Goal: Information Seeking & Learning: Learn about a topic

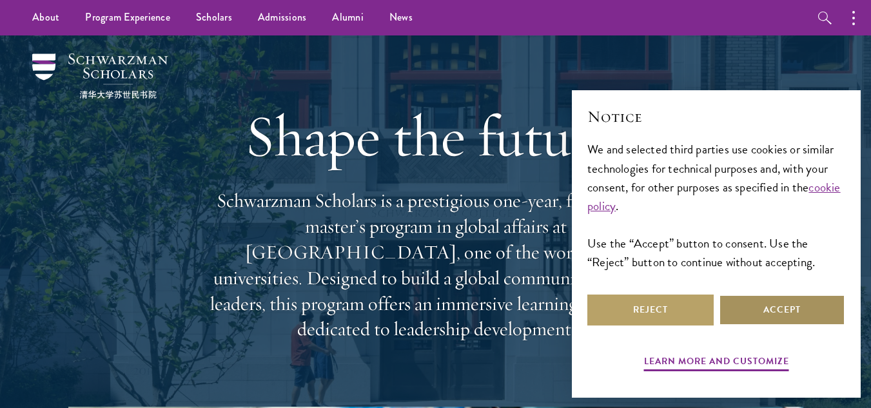
click at [800, 306] on button "Accept" at bounding box center [782, 310] width 126 height 31
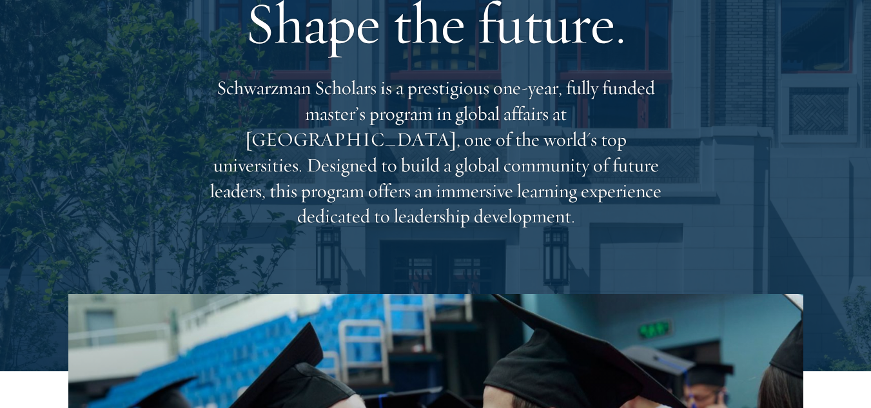
scroll to position [129, 0]
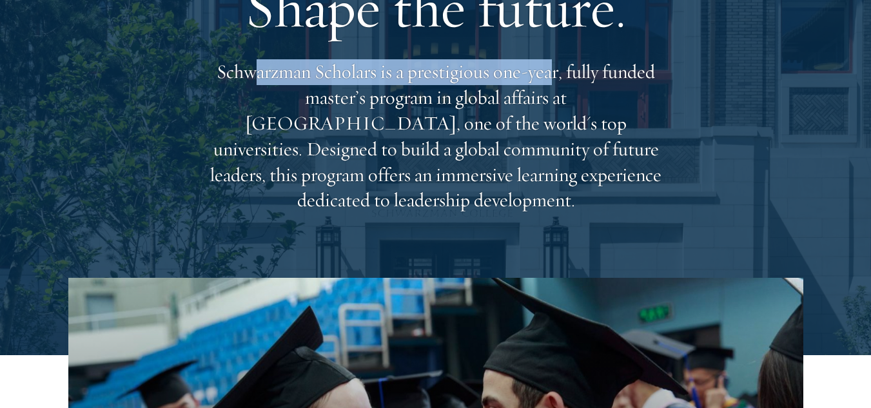
drag, startPoint x: 256, startPoint y: 63, endPoint x: 550, endPoint y: 78, distance: 294.5
click at [550, 78] on p "Schwarzman Scholars is a prestigious one-year, fully funded master’s program in…" at bounding box center [436, 136] width 464 height 154
click at [551, 78] on p "Schwarzman Scholars is a prestigious one-year, fully funded master’s program in…" at bounding box center [436, 136] width 464 height 154
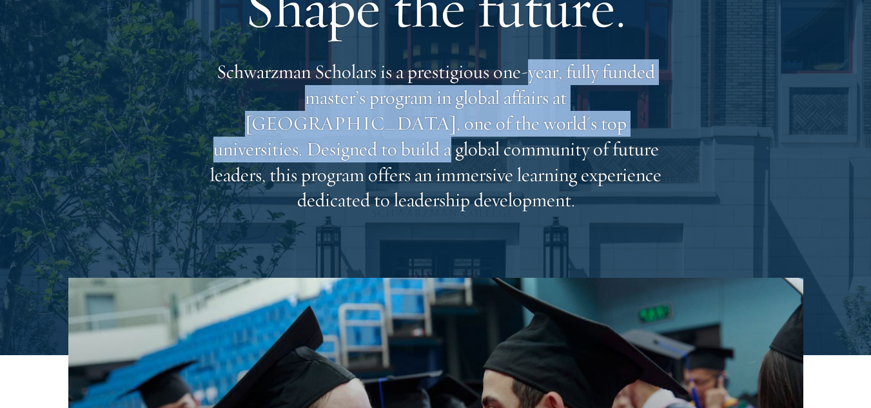
drag, startPoint x: 477, startPoint y: 86, endPoint x: 577, endPoint y: 113, distance: 103.6
click at [577, 113] on p "Schwarzman Scholars is a prestigious one-year, fully funded master’s program in…" at bounding box center [436, 136] width 464 height 154
click at [524, 110] on p "Schwarzman Scholars is a prestigious one-year, fully funded master’s program in…" at bounding box center [436, 136] width 464 height 154
click at [473, 102] on p "Schwarzman Scholars is a prestigious one-year, fully funded master’s program in…" at bounding box center [436, 136] width 464 height 154
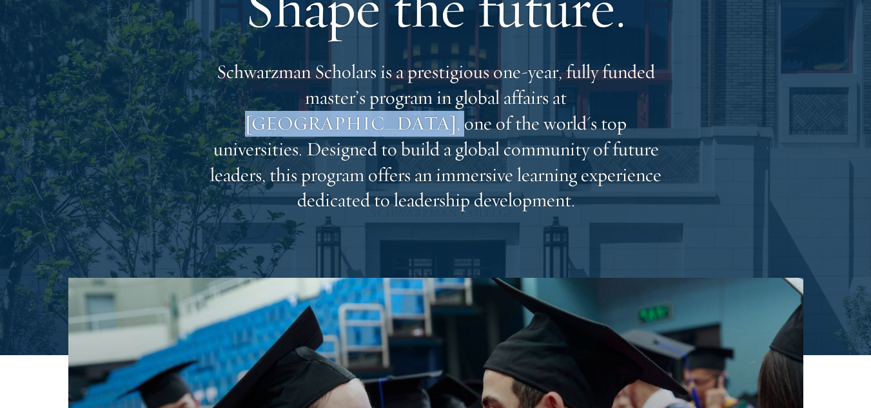
drag, startPoint x: 473, startPoint y: 102, endPoint x: 621, endPoint y: 104, distance: 147.7
click at [621, 104] on p "Schwarzman Scholars is a prestigious one-year, fully funded master’s program in…" at bounding box center [436, 136] width 464 height 154
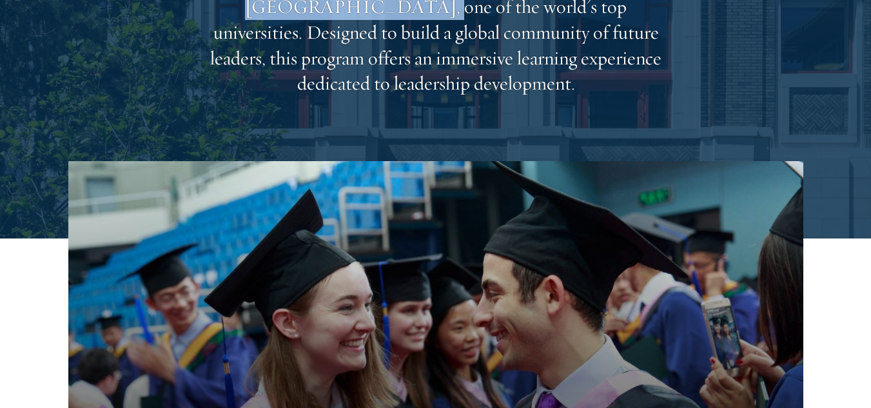
scroll to position [258, 0]
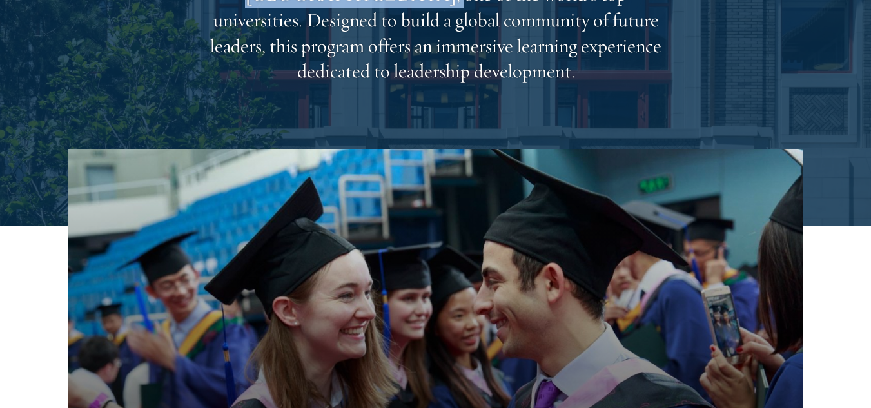
drag, startPoint x: 248, startPoint y: 28, endPoint x: 651, endPoint y: 50, distance: 403.7
click at [651, 50] on p "Schwarzman Scholars is a prestigious one-year, fully funded master’s program in…" at bounding box center [436, 7] width 464 height 154
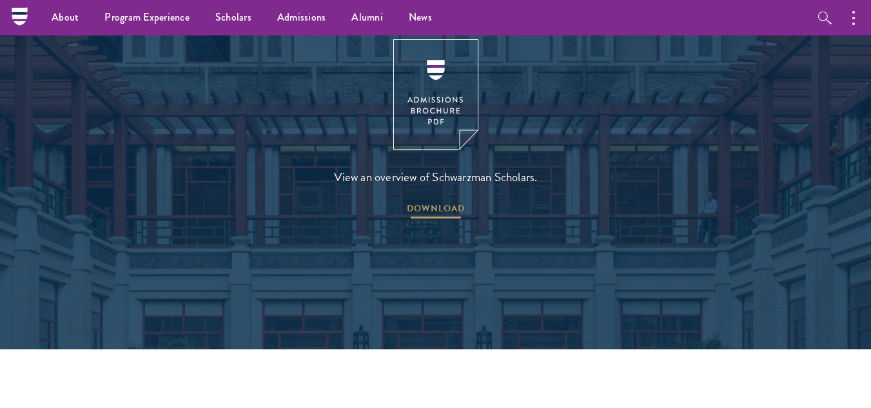
scroll to position [1806, 0]
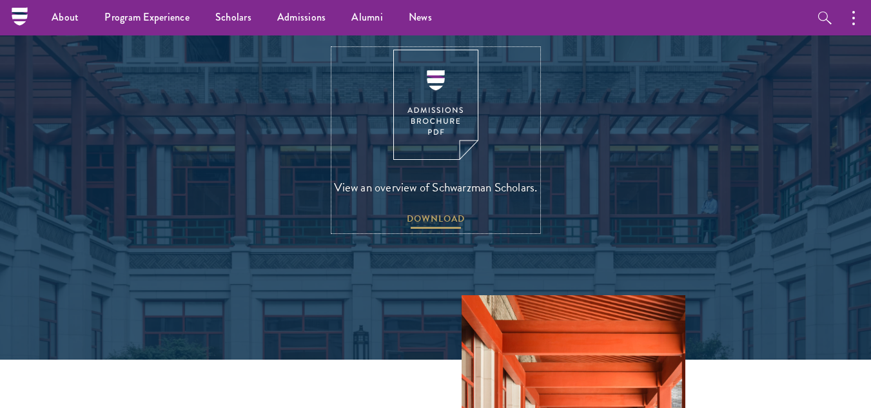
click at [443, 211] on span "DOWNLOAD" at bounding box center [436, 221] width 58 height 20
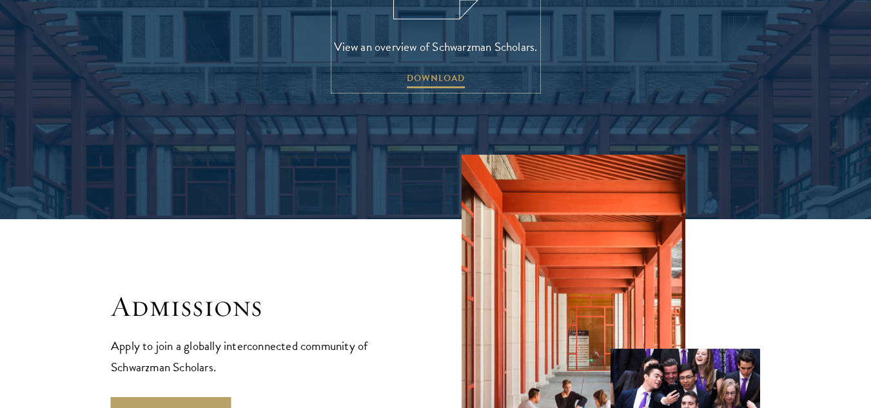
scroll to position [2129, 0]
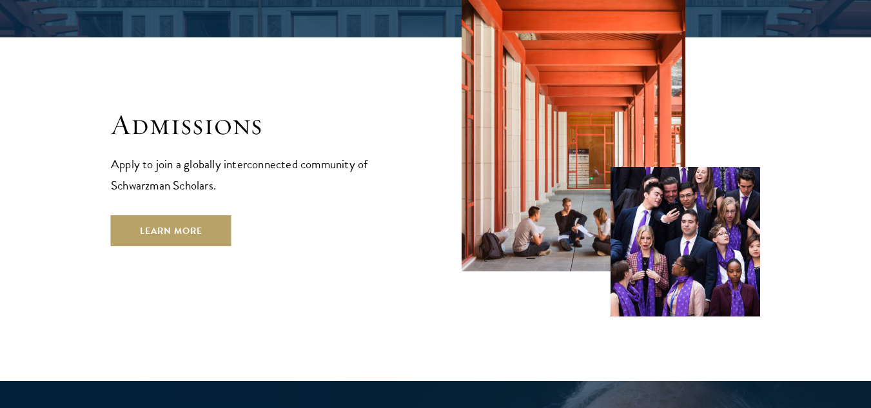
click at [166, 140] on div "Admissions Apply to join a globally interconnected community of Schwarzman Scho…" at bounding box center [260, 176] width 299 height 139
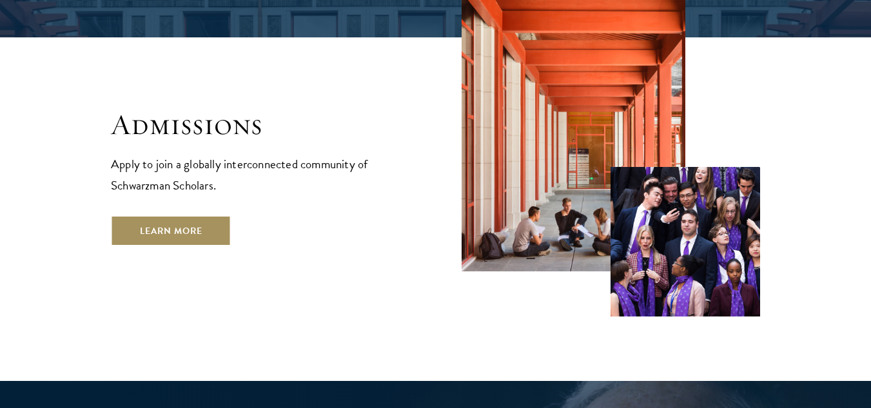
click at [180, 215] on link "Learn More" at bounding box center [171, 230] width 121 height 31
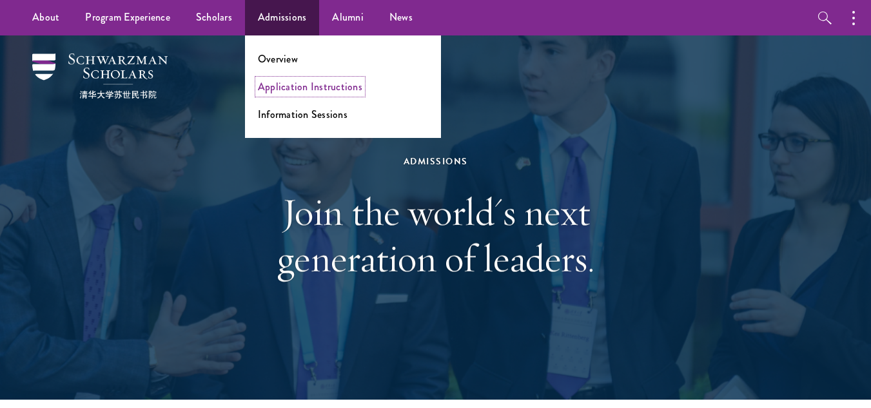
click at [309, 92] on link "Application Instructions" at bounding box center [310, 86] width 104 height 15
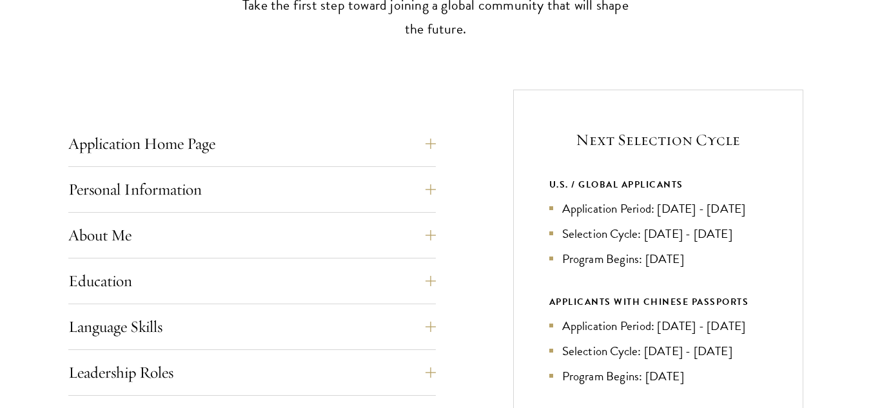
scroll to position [452, 0]
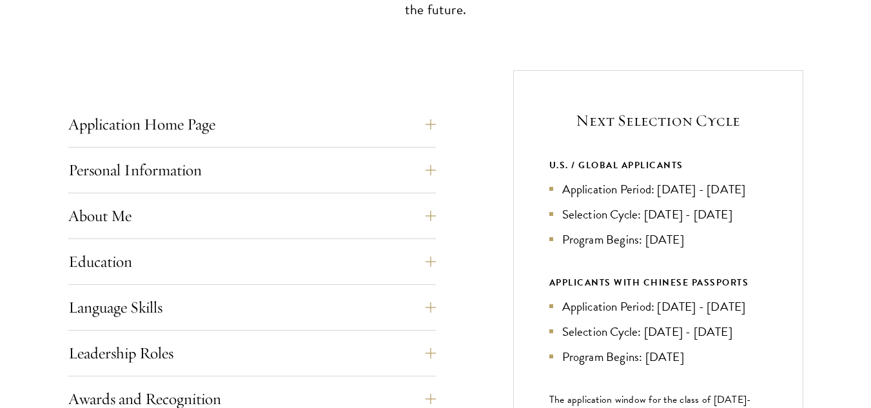
drag, startPoint x: 545, startPoint y: 163, endPoint x: 721, endPoint y: 305, distance: 226.6
click at [631, 350] on div "Next Selection Cycle U.S. / GLOBAL APPLICANTS Application Period: Apr 2026 - Se…" at bounding box center [658, 327] width 290 height 514
click at [768, 246] on div "Next Selection Cycle U.S. / GLOBAL APPLICANTS Application Period: Apr 2026 - Se…" at bounding box center [658, 327] width 290 height 514
drag, startPoint x: 606, startPoint y: 224, endPoint x: 533, endPoint y: 124, distance: 123.7
click at [533, 124] on div "Next Selection Cycle U.S. / GLOBAL APPLICANTS Application Period: Apr 2026 - Se…" at bounding box center [658, 327] width 290 height 514
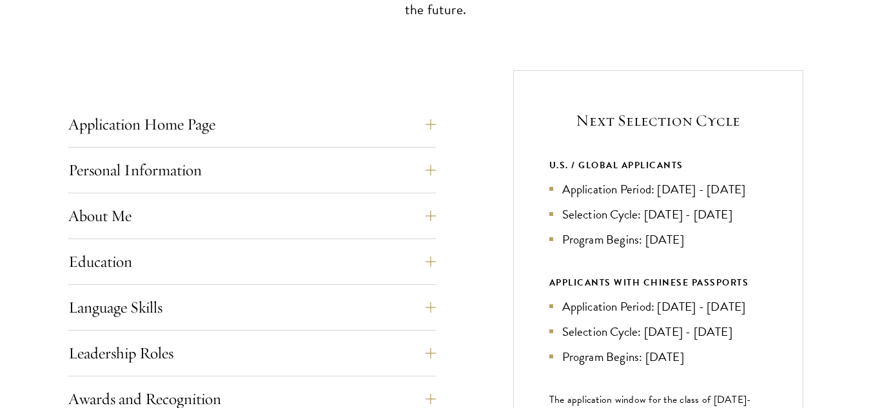
click at [530, 144] on div "Next Selection Cycle U.S. / GLOBAL APPLICANTS Application Period: Apr 2026 - Se…" at bounding box center [658, 327] width 290 height 514
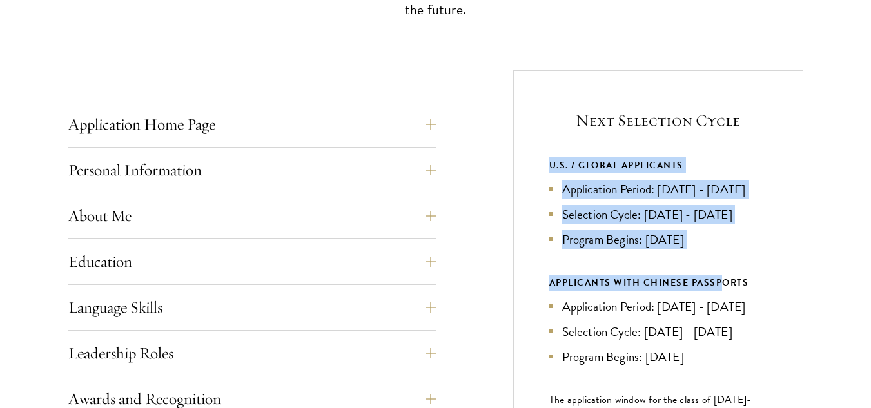
drag, startPoint x: 565, startPoint y: 163, endPoint x: 721, endPoint y: 287, distance: 199.3
click at [721, 287] on div "Next Selection Cycle U.S. / GLOBAL APPLICANTS Application Period: Apr 2026 - Se…" at bounding box center [658, 327] width 290 height 514
click at [749, 249] on li "Program Begins: [DATE]" at bounding box center [659, 239] width 218 height 19
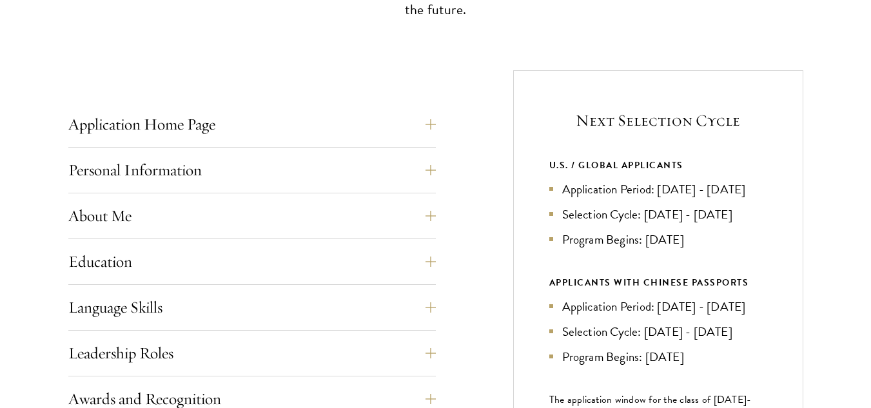
drag, startPoint x: 731, startPoint y: 264, endPoint x: 557, endPoint y: 181, distance: 193.0
click at [557, 181] on ul "Application Period: Apr 2026 - Sep 2026 Selection Cycle: Oct - Nov 2026 Program…" at bounding box center [659, 214] width 218 height 69
click at [557, 181] on li "Application Period: [DATE] - [DATE]" at bounding box center [659, 189] width 218 height 19
drag, startPoint x: 554, startPoint y: 181, endPoint x: 690, endPoint y: 208, distance: 138.3
click at [690, 199] on li "Application Period: [DATE] - [DATE]" at bounding box center [659, 189] width 218 height 19
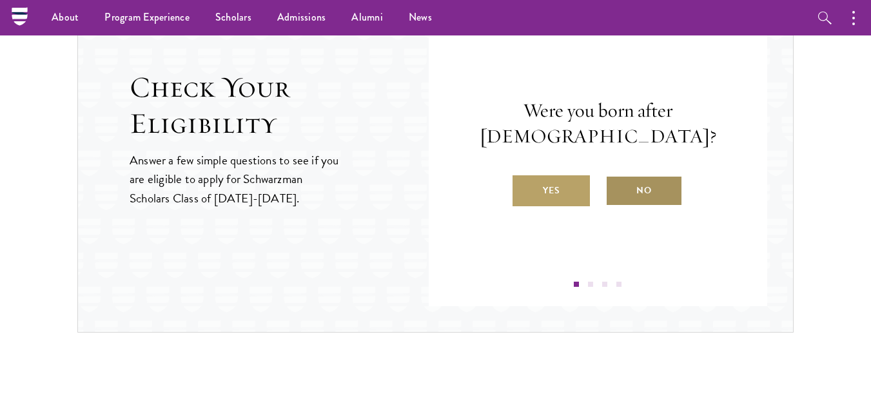
scroll to position [1355, 0]
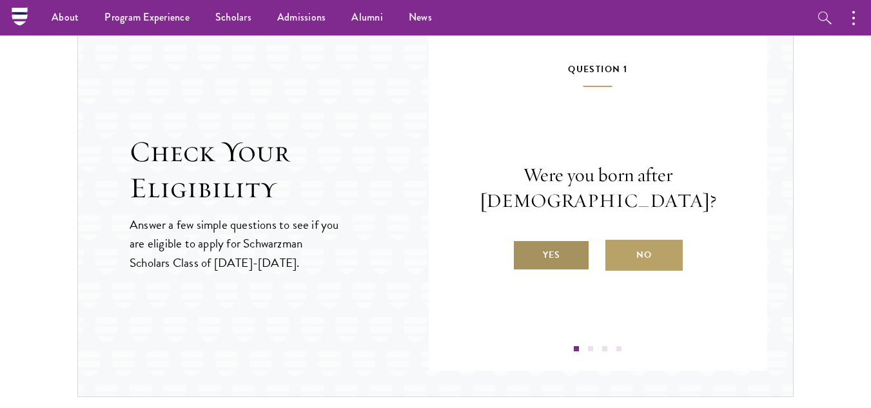
click at [561, 251] on label "Yes" at bounding box center [551, 255] width 77 height 31
click at [524, 251] on input "Yes" at bounding box center [519, 247] width 12 height 12
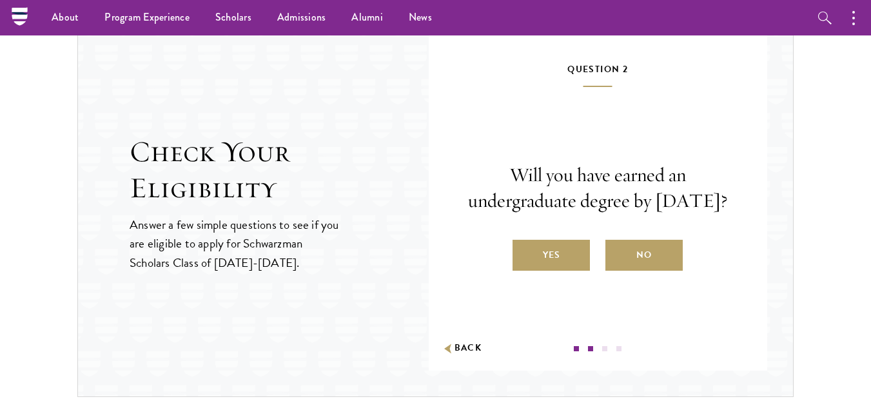
drag, startPoint x: 519, startPoint y: 167, endPoint x: 651, endPoint y: 214, distance: 141.0
click at [651, 214] on p "Will you have earned an undergraduate degree by August 1, 2027?" at bounding box center [599, 189] width 262 height 52
drag, startPoint x: 493, startPoint y: 163, endPoint x: 601, endPoint y: 206, distance: 115.5
click at [601, 206] on p "Will you have earned an undergraduate degree by August 1, 2027?" at bounding box center [599, 189] width 262 height 52
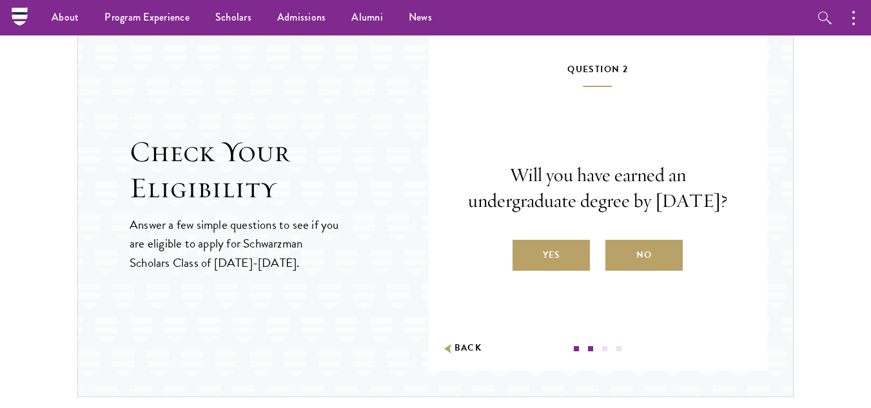
click at [602, 214] on p "Will you have earned an undergraduate degree by August 1, 2027?" at bounding box center [599, 189] width 262 height 52
click at [558, 263] on label "Yes" at bounding box center [551, 255] width 77 height 31
click at [524, 253] on input "Yes" at bounding box center [519, 247] width 12 height 12
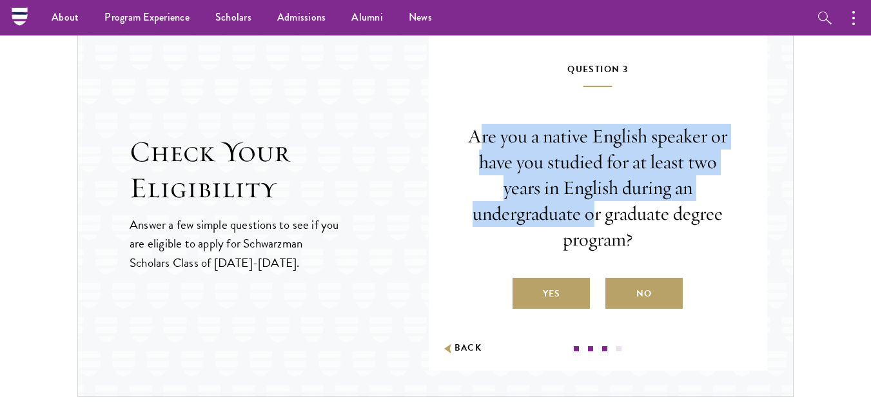
drag, startPoint x: 477, startPoint y: 148, endPoint x: 597, endPoint y: 215, distance: 138.0
click at [597, 215] on p "Are you a native English speaker or have you studied for at least two years in …" at bounding box center [599, 188] width 262 height 128
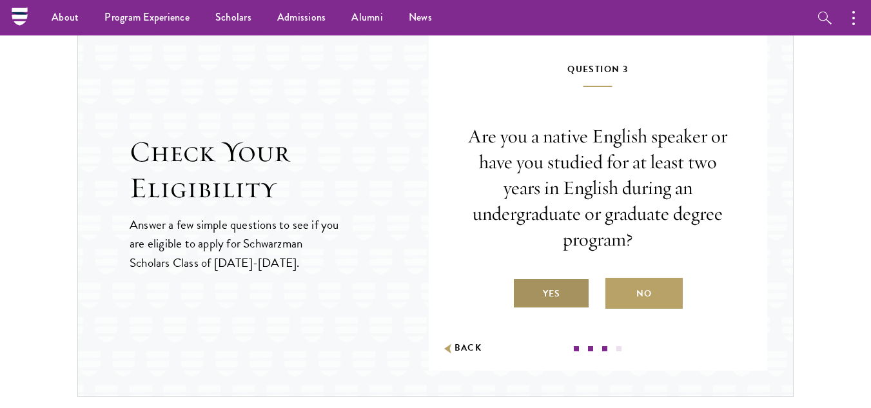
click at [559, 294] on label "Yes" at bounding box center [551, 293] width 77 height 31
click at [524, 292] on input "Yes" at bounding box center [519, 286] width 12 height 12
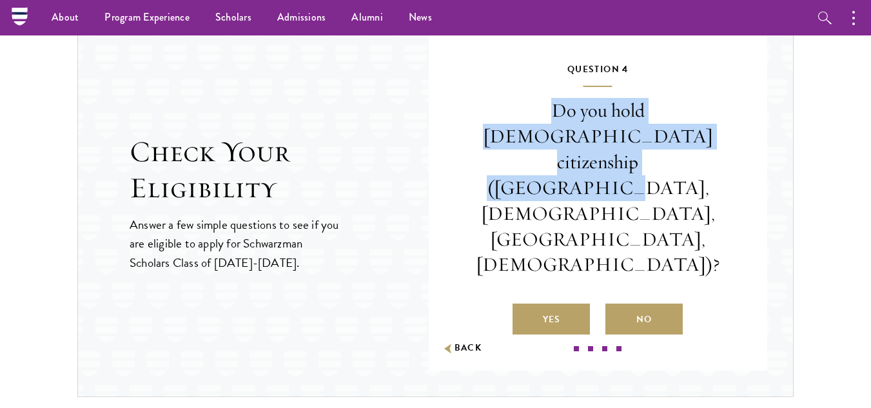
drag, startPoint x: 466, startPoint y: 154, endPoint x: 677, endPoint y: 196, distance: 214.4
click at [677, 196] on div "Question 1 Were you born after August 1, 1998? Yes No Question 2 Will you have …" at bounding box center [598, 202] width 339 height 335
click at [670, 200] on p "Do you hold Chinese citizenship (Chinese mainland, Hong Kong, Macau, Taiwan)?" at bounding box center [599, 188] width 262 height 180
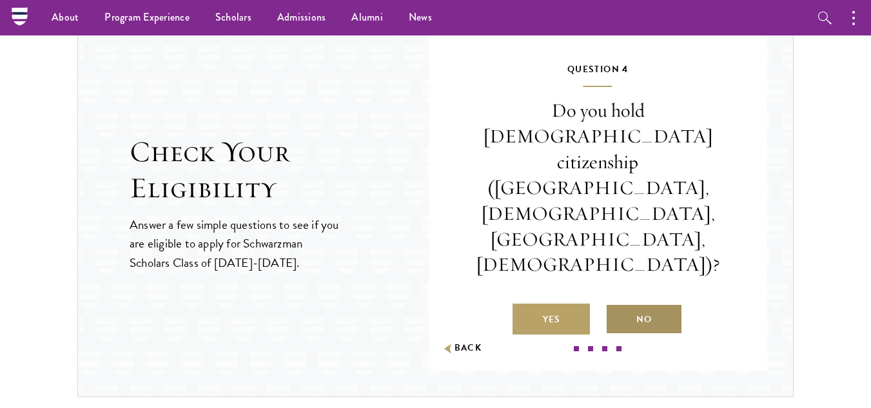
click at [651, 304] on label "No" at bounding box center [644, 319] width 77 height 31
click at [617, 306] on input "No" at bounding box center [612, 312] width 12 height 12
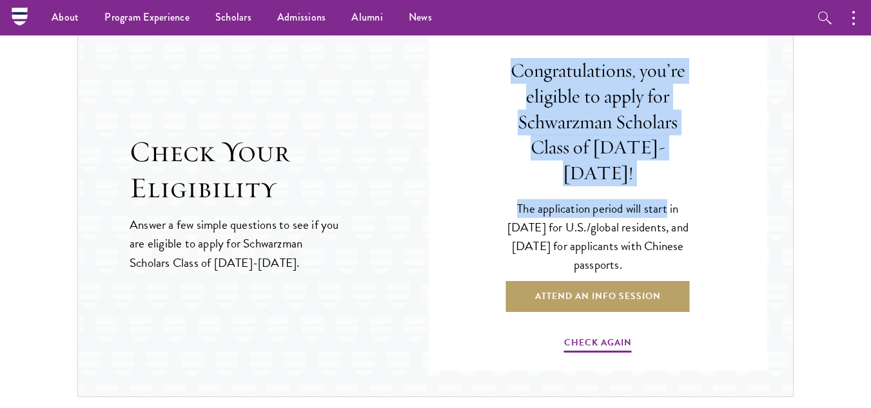
drag, startPoint x: 513, startPoint y: 86, endPoint x: 654, endPoint y: 182, distance: 170.0
click at [654, 182] on div "Congratulations, you’re eligible to apply for Schwarzman Scholars Class of 2027…" at bounding box center [599, 206] width 262 height 290
drag, startPoint x: 676, startPoint y: 258, endPoint x: 582, endPoint y: 174, distance: 126.5
click at [582, 174] on div "Congratulations, you’re eligible to apply for Schwarzman Scholars Class of 2027…" at bounding box center [599, 206] width 262 height 290
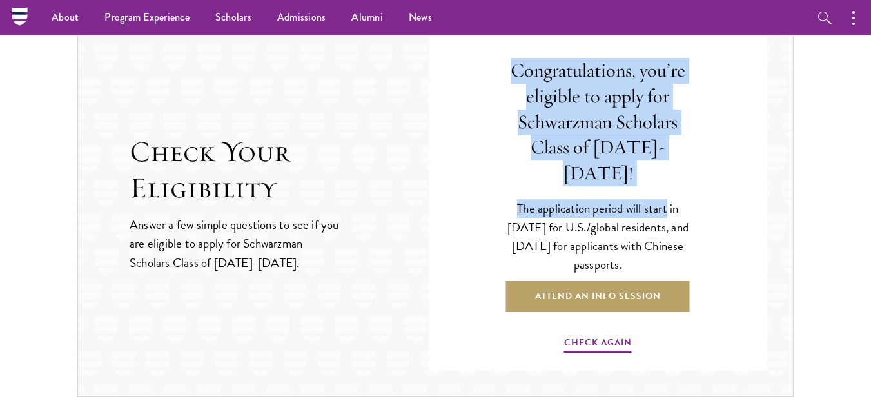
click at [582, 174] on h4 "Congratulations, you’re eligible to apply for Schwarzman Scholars Class of 2027…" at bounding box center [598, 122] width 197 height 128
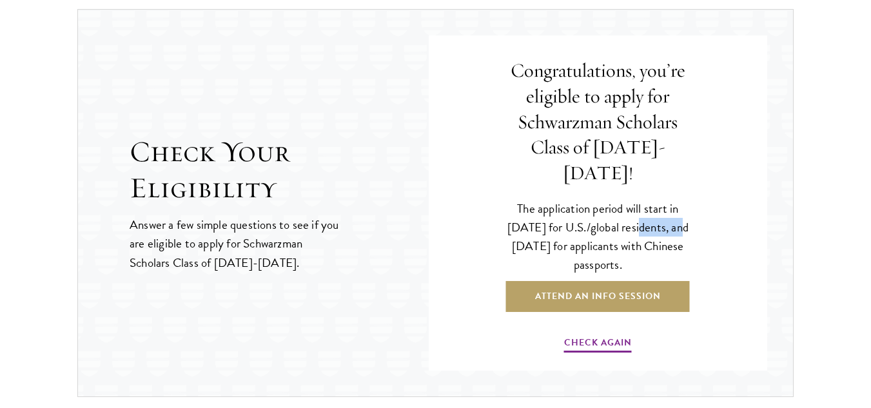
drag, startPoint x: 661, startPoint y: 224, endPoint x: 616, endPoint y: 217, distance: 45.7
click at [616, 217] on p "The application period will start in April 2026 for U.S./global residents, and …" at bounding box center [598, 236] width 197 height 75
drag, startPoint x: 659, startPoint y: 246, endPoint x: 583, endPoint y: 215, distance: 82.2
click at [583, 219] on p "The application period will start in April 2026 for U.S./global residents, and …" at bounding box center [598, 236] width 197 height 75
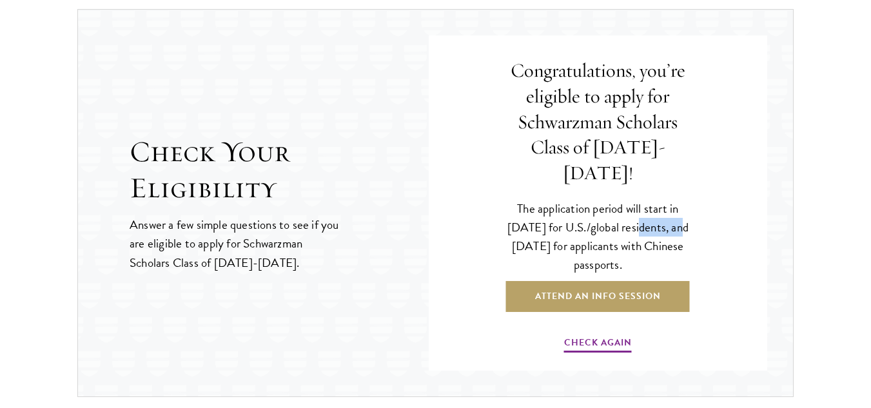
click at [583, 215] on p "The application period will start in April 2026 for U.S./global residents, and …" at bounding box center [598, 236] width 197 height 75
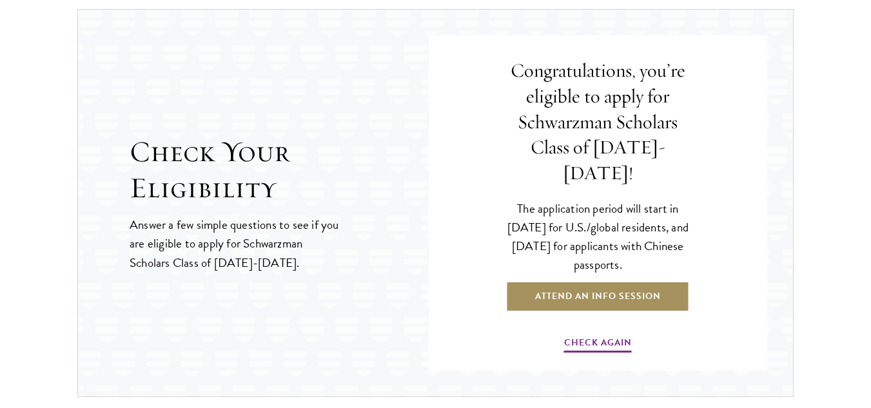
click at [639, 284] on link "Attend an Info Session" at bounding box center [598, 296] width 184 height 31
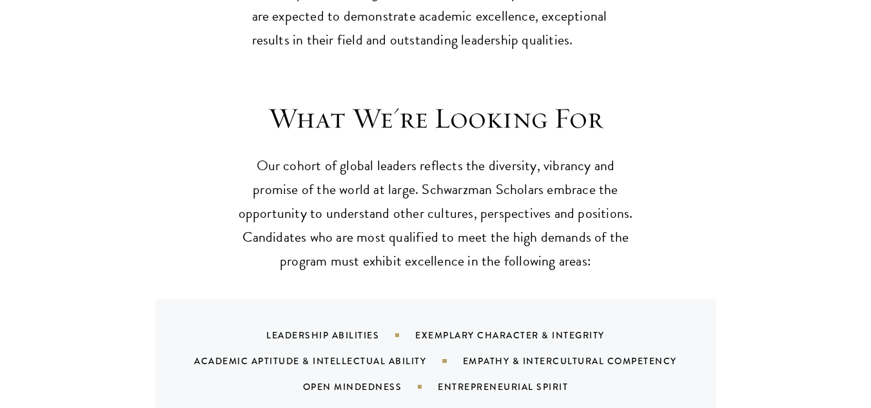
scroll to position [1290, 0]
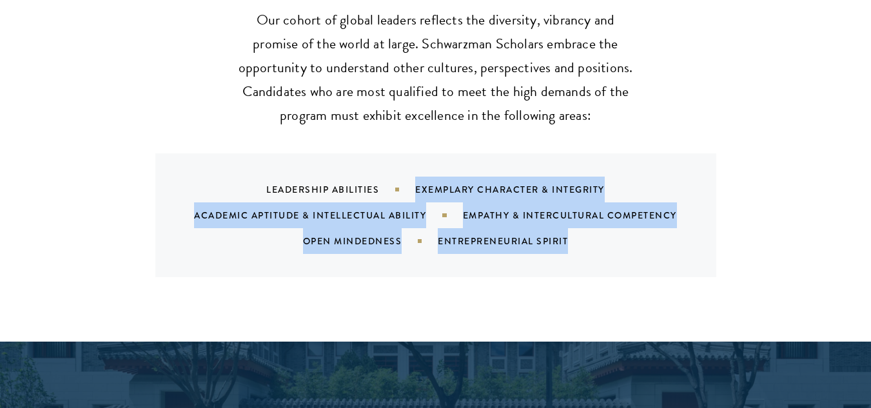
drag, startPoint x: 543, startPoint y: 218, endPoint x: 361, endPoint y: 170, distance: 188.2
click at [366, 177] on div "Leadership Abilities Exemplary Character & Integrity Academic Aptitude & Intell…" at bounding box center [452, 215] width 530 height 77
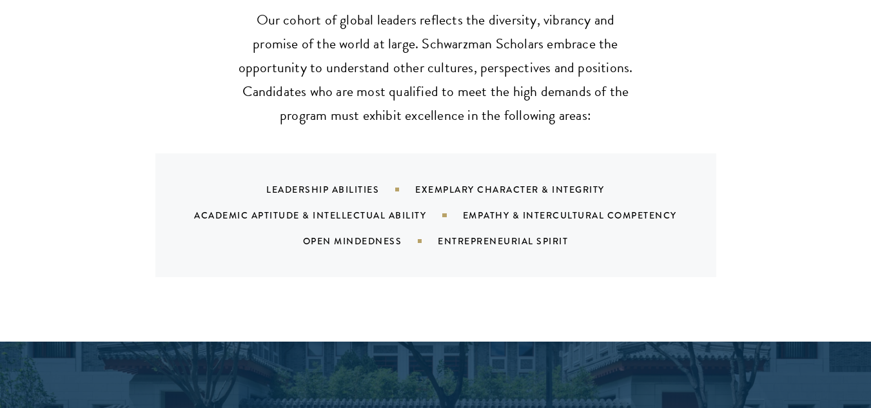
click at [361, 183] on div "Leadership Abilities" at bounding box center [340, 189] width 149 height 13
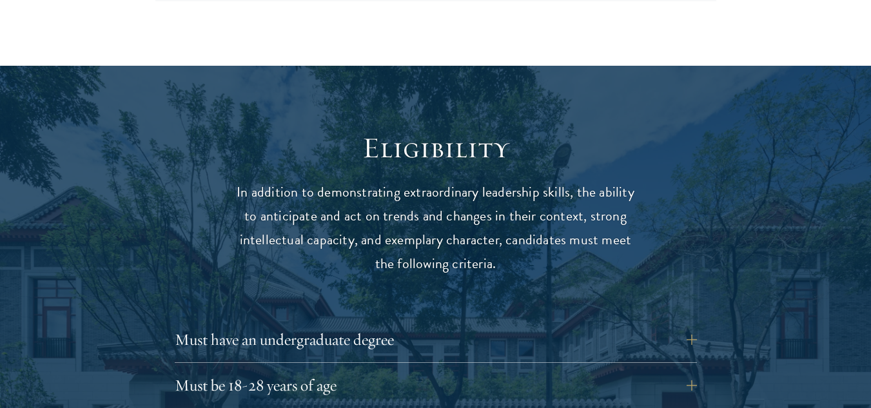
scroll to position [1613, 0]
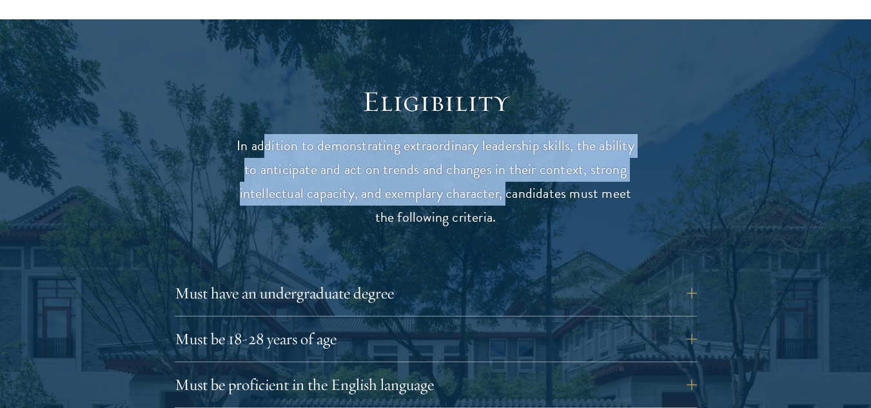
drag, startPoint x: 310, startPoint y: 118, endPoint x: 505, endPoint y: 170, distance: 201.5
click at [505, 170] on p "In addition to demonstrating extraordinary leadership skills, the ability to an…" at bounding box center [436, 181] width 400 height 95
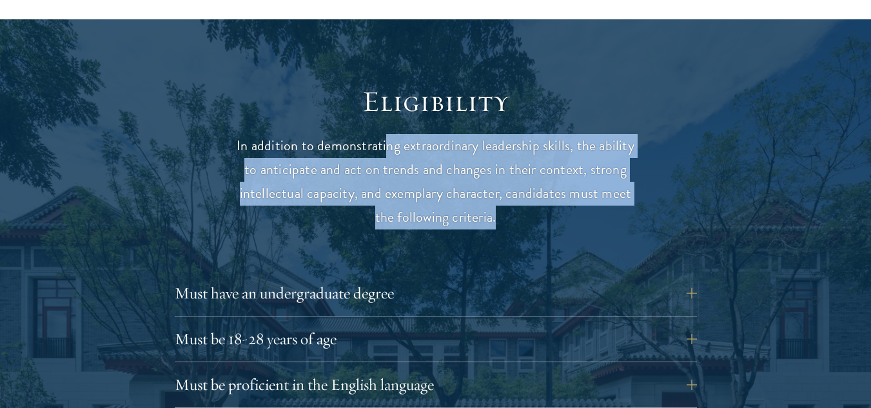
drag, startPoint x: 497, startPoint y: 182, endPoint x: 384, endPoint y: 124, distance: 126.6
click at [386, 134] on p "In addition to demonstrating extraordinary leadership skills, the ability to an…" at bounding box center [436, 181] width 400 height 95
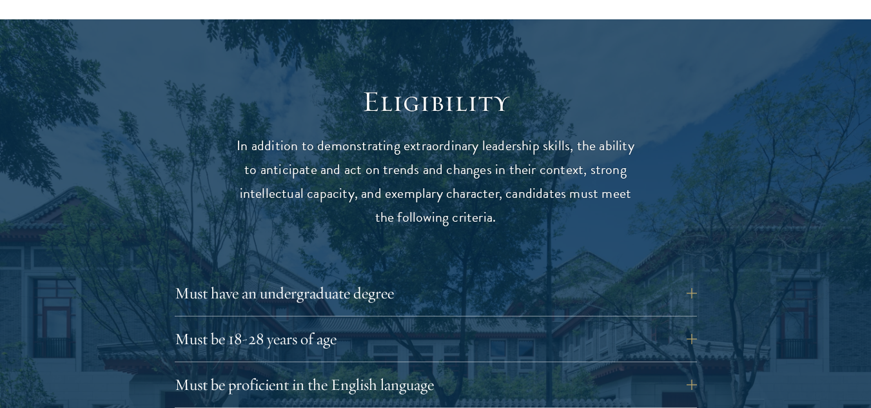
click at [384, 134] on p "In addition to demonstrating extraordinary leadership skills, the ability to an…" at bounding box center [436, 181] width 400 height 95
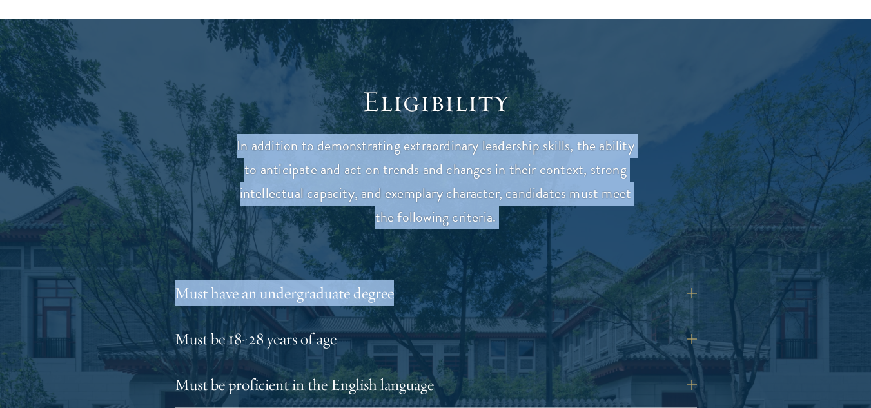
drag, startPoint x: 250, startPoint y: 118, endPoint x: 521, endPoint y: 211, distance: 285.8
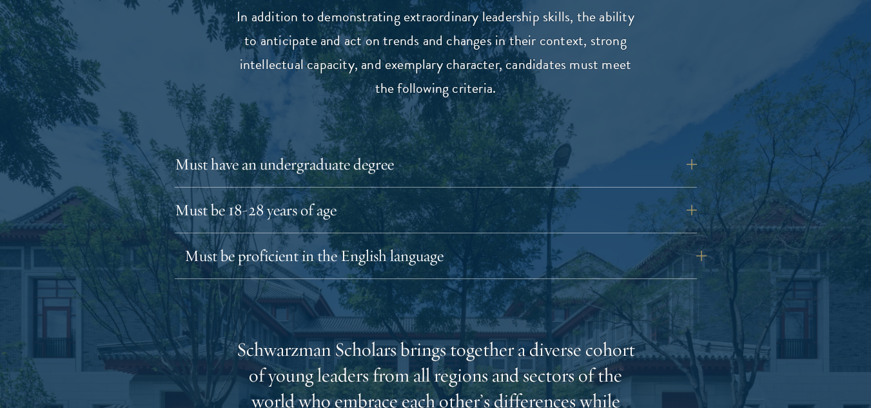
scroll to position [1871, 0]
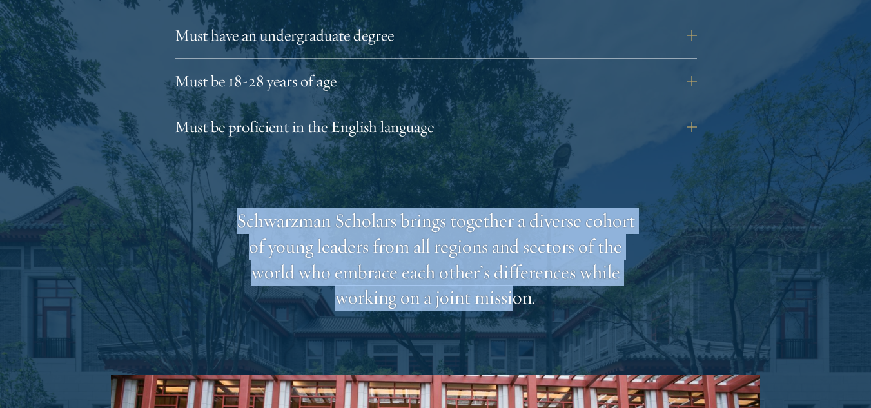
drag, startPoint x: 212, startPoint y: 187, endPoint x: 513, endPoint y: 261, distance: 309.6
click at [513, 261] on div "Schwarzman Scholars brings together a diverse cohort of young leaders from all …" at bounding box center [436, 259] width 400 height 103
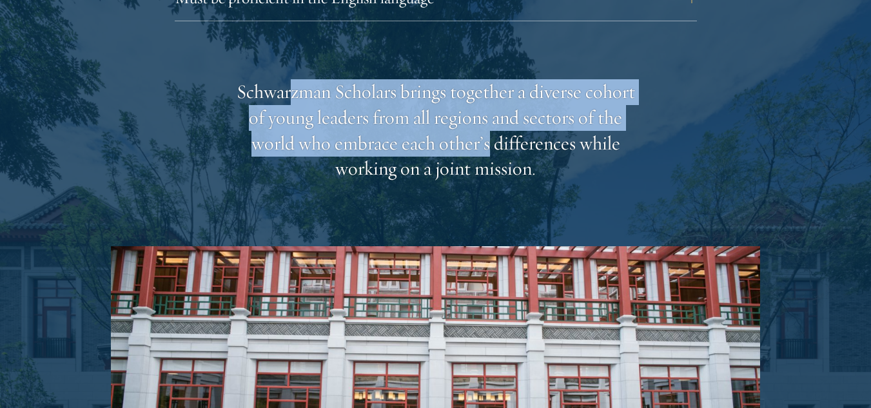
drag, startPoint x: 288, startPoint y: 75, endPoint x: 505, endPoint y: 130, distance: 223.6
click at [505, 130] on div "Schwarzman Scholars brings together a diverse cohort of young leaders from all …" at bounding box center [436, 130] width 400 height 103
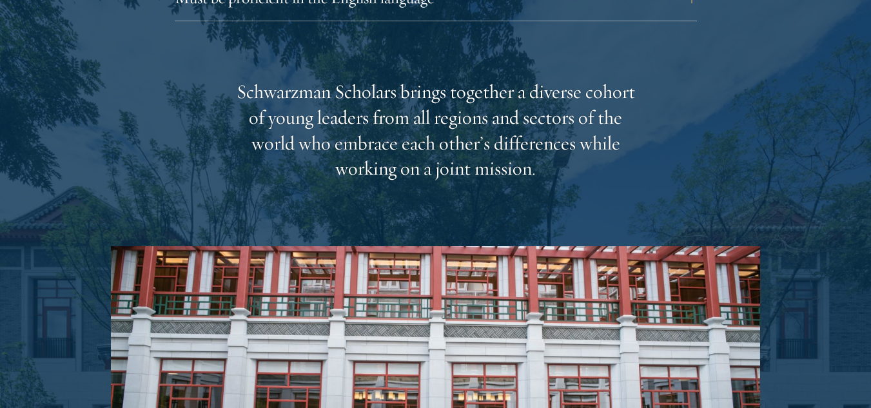
click at [506, 135] on div "Schwarzman Scholars brings together a diverse cohort of young leaders from all …" at bounding box center [436, 130] width 400 height 103
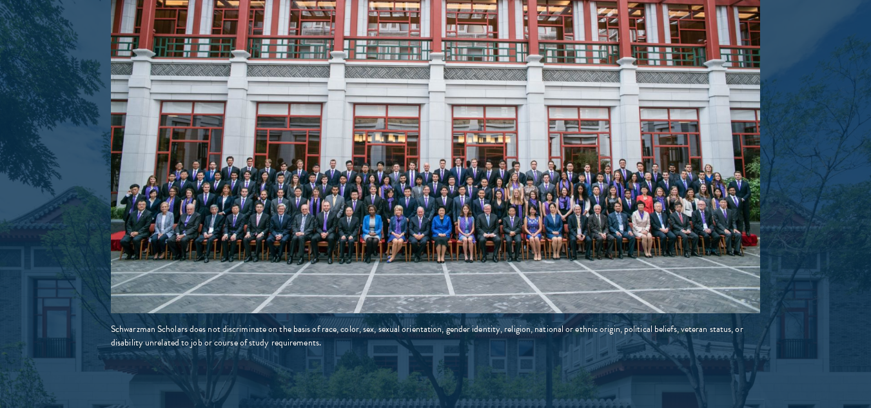
scroll to position [2387, 0]
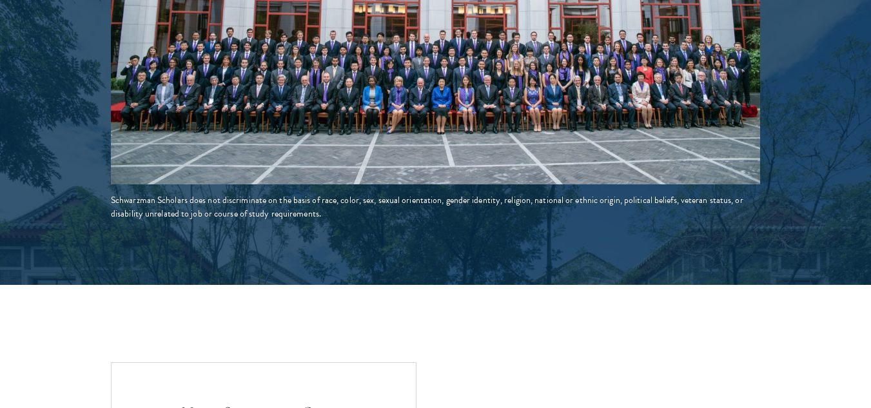
drag, startPoint x: 102, startPoint y: 175, endPoint x: 363, endPoint y: 210, distance: 262.8
drag, startPoint x: 348, startPoint y: 203, endPoint x: 339, endPoint y: 197, distance: 11.3
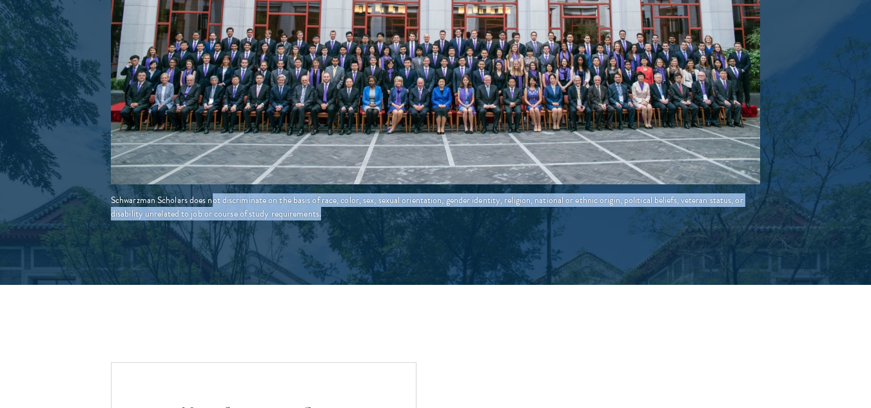
drag, startPoint x: 327, startPoint y: 194, endPoint x: 212, endPoint y: 169, distance: 118.0
click at [212, 194] on div "Schwarzman Scholars does not discriminate on the basis of race, color, sex, sex…" at bounding box center [436, 207] width 650 height 27
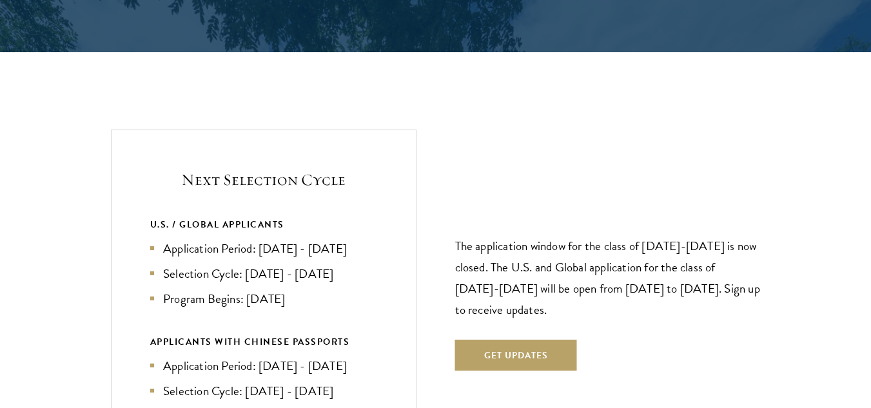
scroll to position [2709, 0]
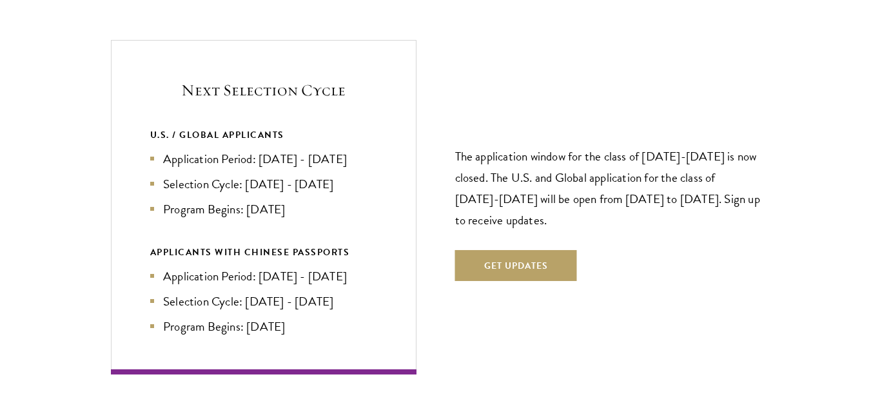
drag, startPoint x: 185, startPoint y: 123, endPoint x: 348, endPoint y: 301, distance: 241.0
click at [348, 300] on div "Next Selection Cycle U.S. / GLOBAL APPLICANTS Application Period: Apr 2026 - Se…" at bounding box center [264, 207] width 306 height 335
click at [348, 317] on li "Program Begins: [DATE]" at bounding box center [263, 326] width 227 height 19
drag, startPoint x: 341, startPoint y: 182, endPoint x: 173, endPoint y: 63, distance: 206.0
click at [173, 63] on div "Next Selection Cycle U.S. / GLOBAL APPLICANTS Application Period: Apr 2026 - Se…" at bounding box center [264, 207] width 306 height 335
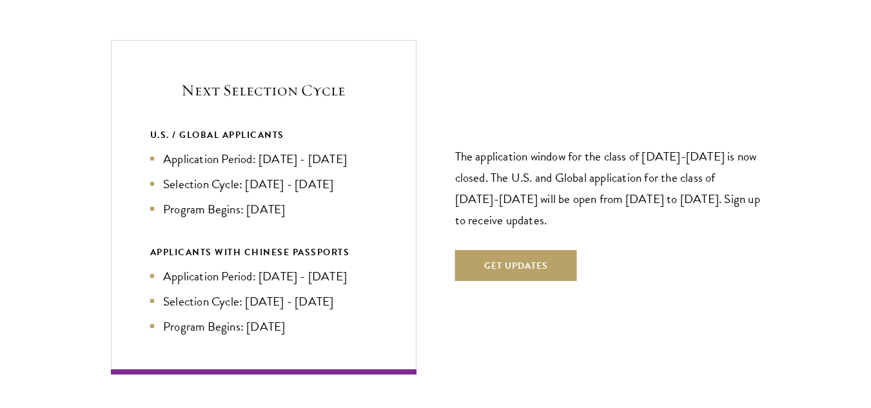
click at [551, 146] on p "The application window for the class of [DATE]-[DATE] is now closed. The U.S. a…" at bounding box center [608, 188] width 306 height 85
drag, startPoint x: 451, startPoint y: 139, endPoint x: 564, endPoint y: 190, distance: 123.8
click at [564, 190] on div "Next Selection Cycle U.S. / GLOBAL APPLICANTS Application Period: Apr 2026 - Se…" at bounding box center [436, 207] width 650 height 335
click at [564, 190] on p "The application window for the class of [DATE]-[DATE] is now closed. The U.S. a…" at bounding box center [608, 188] width 306 height 85
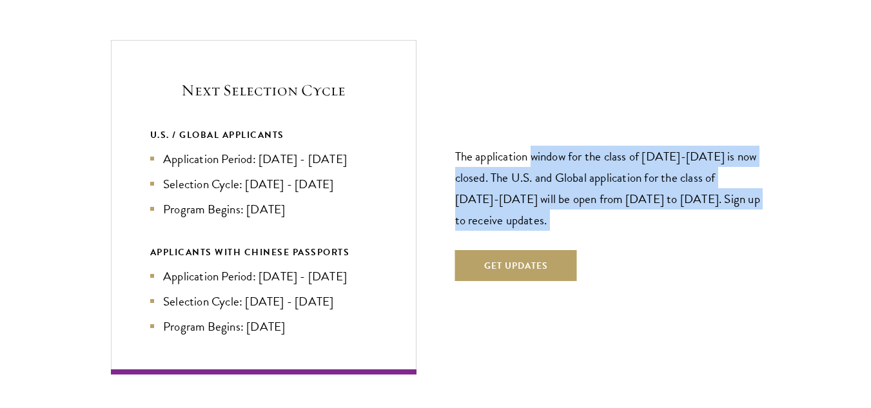
drag, startPoint x: 564, startPoint y: 190, endPoint x: 537, endPoint y: 139, distance: 57.7
click at [537, 146] on p "The application window for the class of [DATE]-[DATE] is now closed. The U.S. a…" at bounding box center [608, 188] width 306 height 85
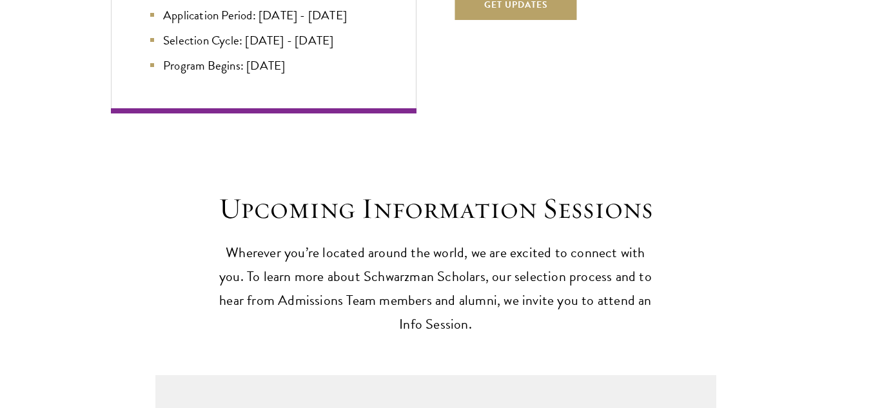
scroll to position [3032, 0]
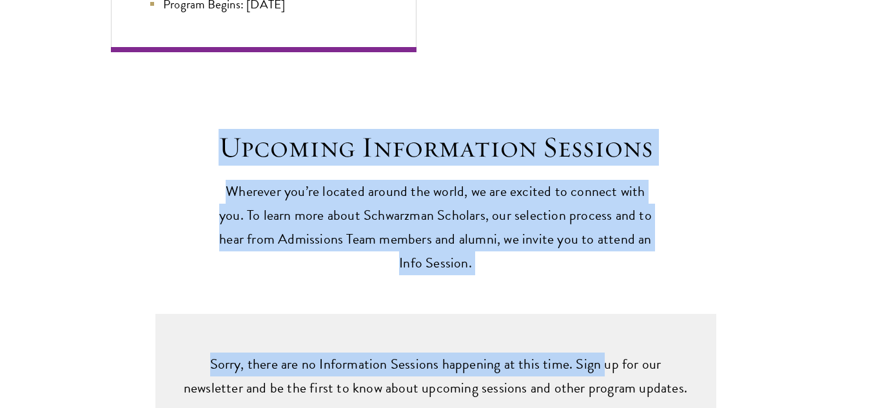
drag, startPoint x: 222, startPoint y: 121, endPoint x: 571, endPoint y: 264, distance: 377.8
click at [571, 264] on div "Upcoming Information Sessions Wherever you’re located around the world, we are …" at bounding box center [435, 270] width 871 height 437
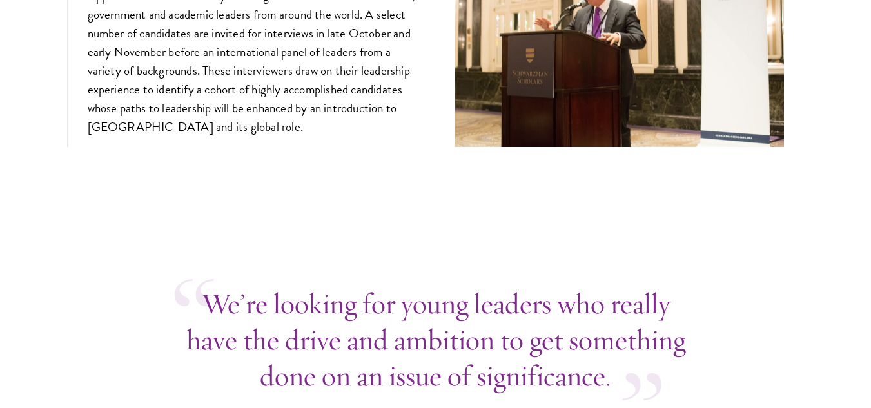
scroll to position [4580, 0]
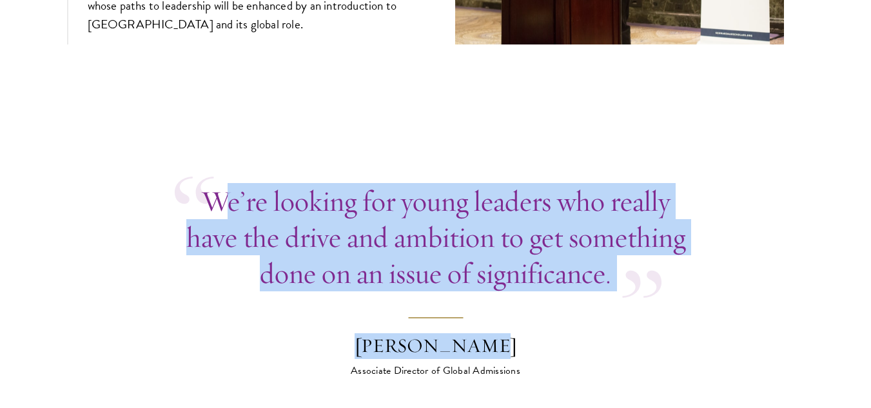
drag, startPoint x: 357, startPoint y: 180, endPoint x: 615, endPoint y: 279, distance: 276.5
click at [611, 279] on blockquote "We’re looking for young leaders who really have the drive and ambition to get s…" at bounding box center [436, 280] width 522 height 195
click at [633, 280] on blockquote "We’re looking for young leaders who really have the drive and ambition to get s…" at bounding box center [436, 280] width 522 height 195
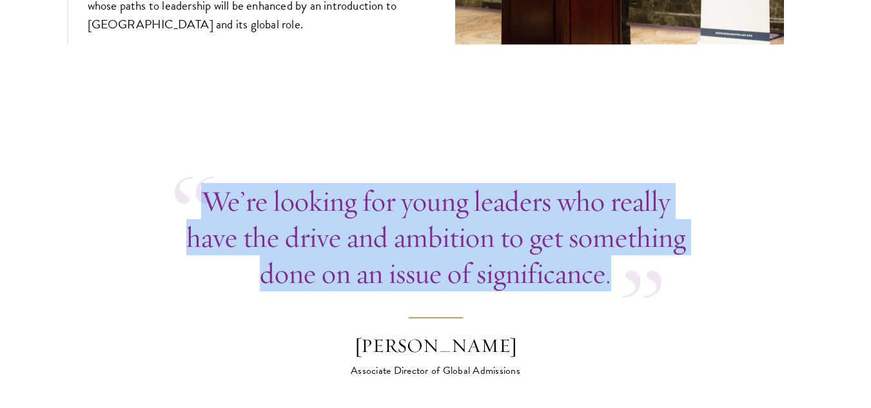
drag, startPoint x: 611, startPoint y: 255, endPoint x: 183, endPoint y: 155, distance: 440.0
click at [183, 183] on div "We’re looking for young leaders who really have the drive and ambition to get s…" at bounding box center [436, 237] width 522 height 108
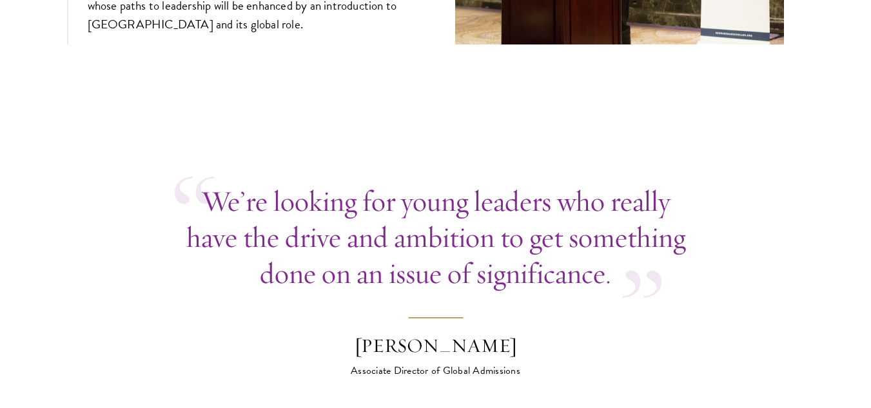
click at [183, 183] on div "We’re looking for young leaders who really have the drive and ambition to get s…" at bounding box center [436, 237] width 522 height 108
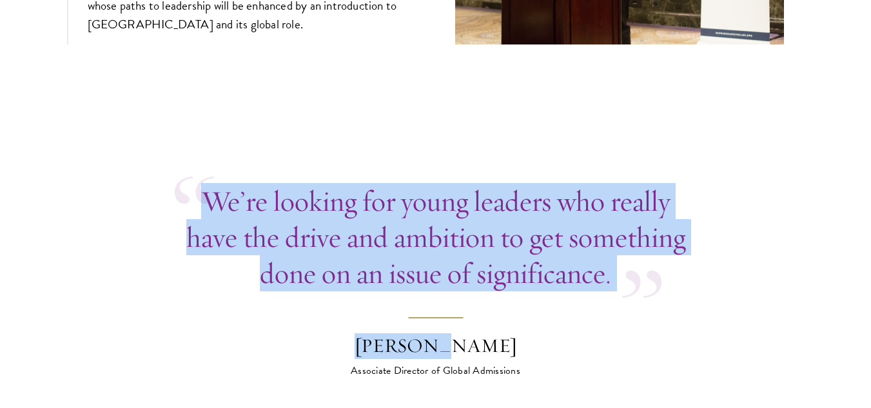
drag, startPoint x: 290, startPoint y: 190, endPoint x: 458, endPoint y: 315, distance: 209.4
click at [458, 315] on blockquote "We’re looking for young leaders who really have the drive and ambition to get s…" at bounding box center [436, 280] width 522 height 195
click at [458, 333] on div "[PERSON_NAME]" at bounding box center [436, 346] width 226 height 26
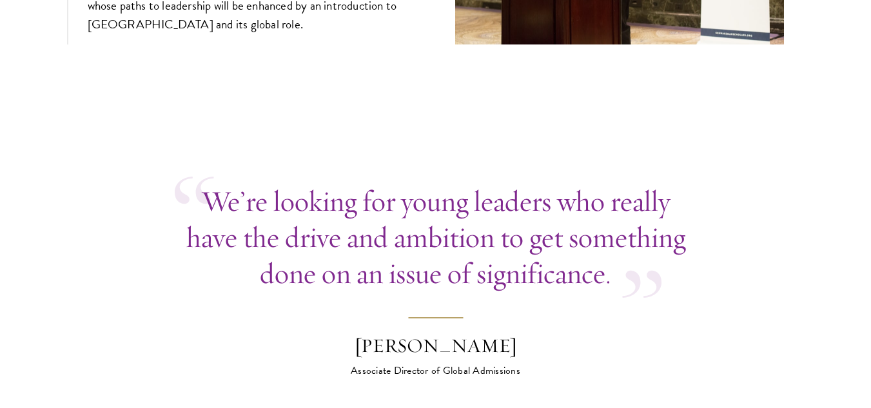
scroll to position [4709, 0]
